Goal: Task Accomplishment & Management: Use online tool/utility

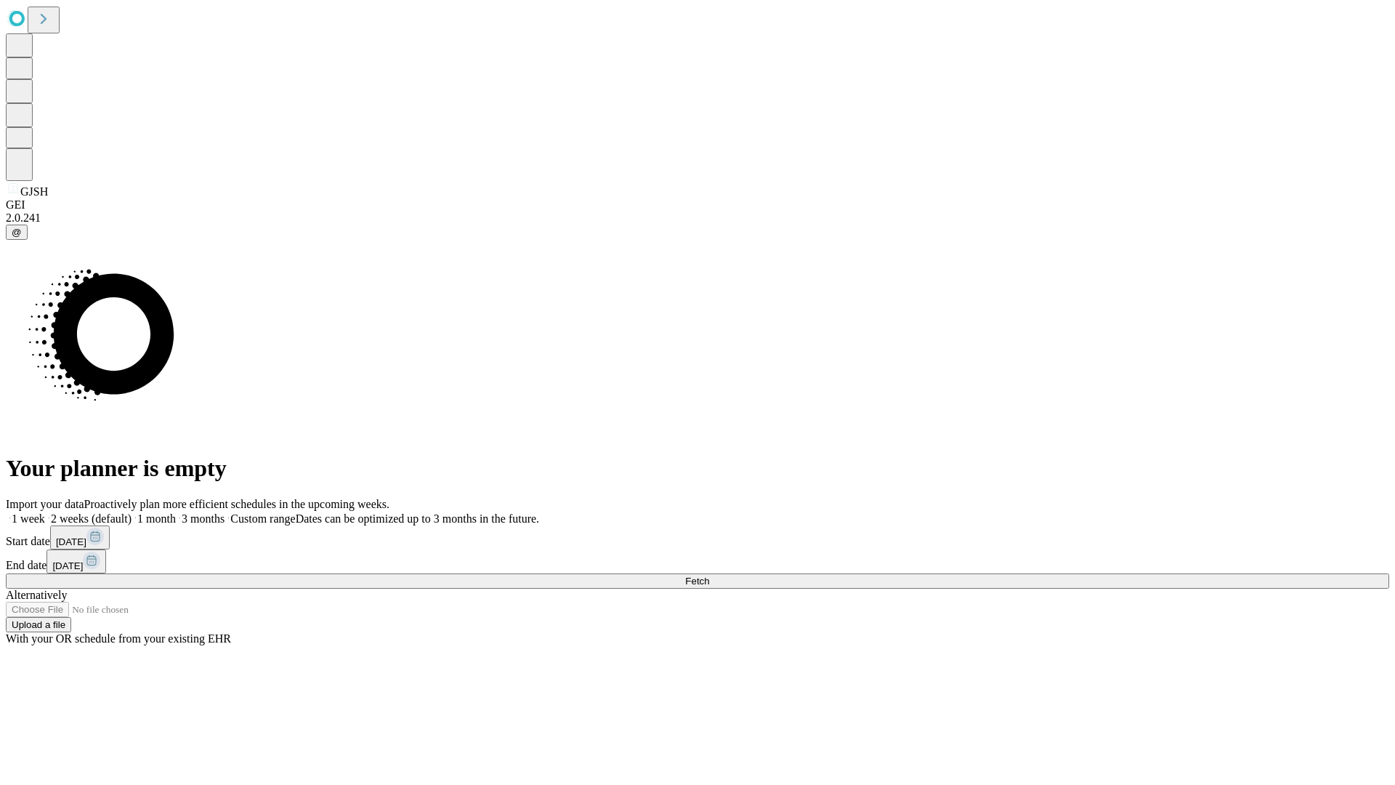
click at [709, 575] on span "Fetch" at bounding box center [697, 580] width 24 height 11
